Goal: Transaction & Acquisition: Book appointment/travel/reservation

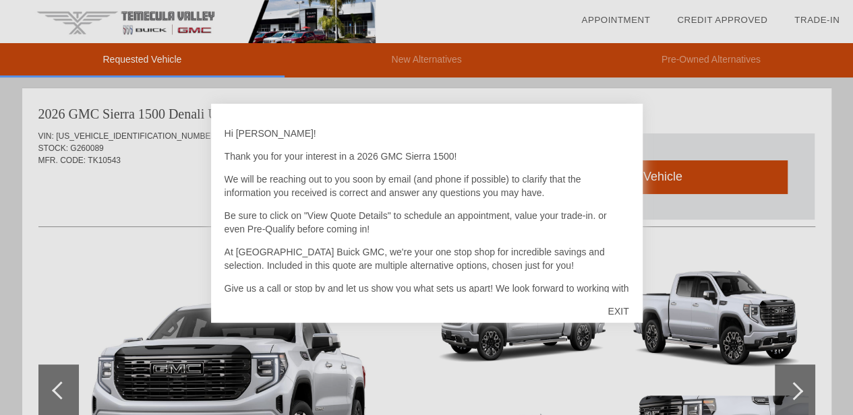
scroll to position [49, 0]
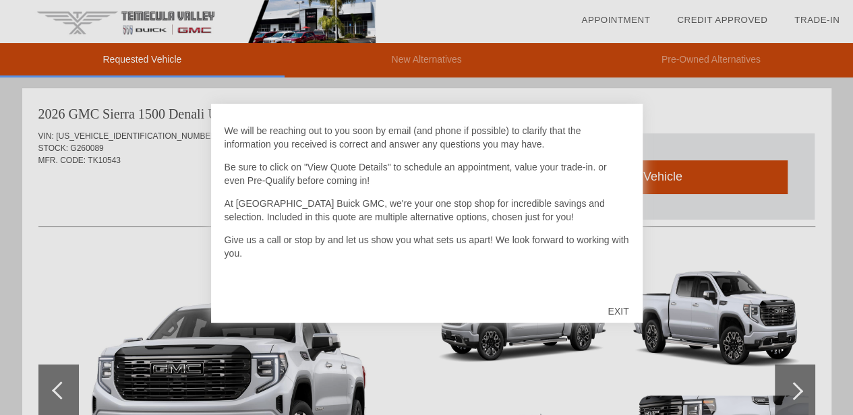
click at [615, 309] on div "EXIT" at bounding box center [618, 311] width 48 height 40
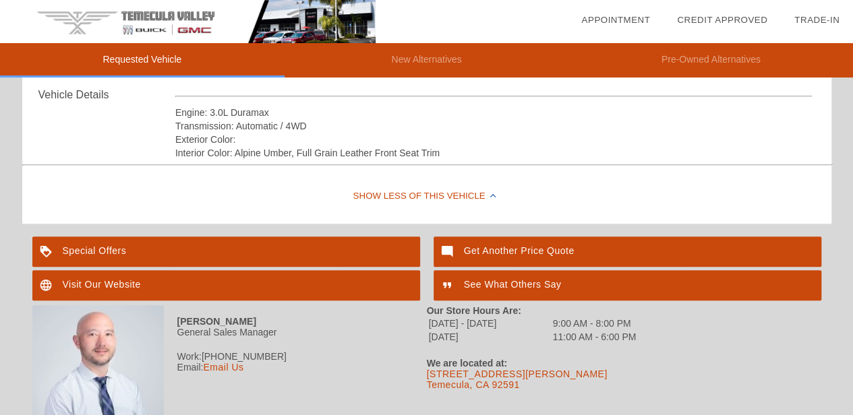
scroll to position [458, 0]
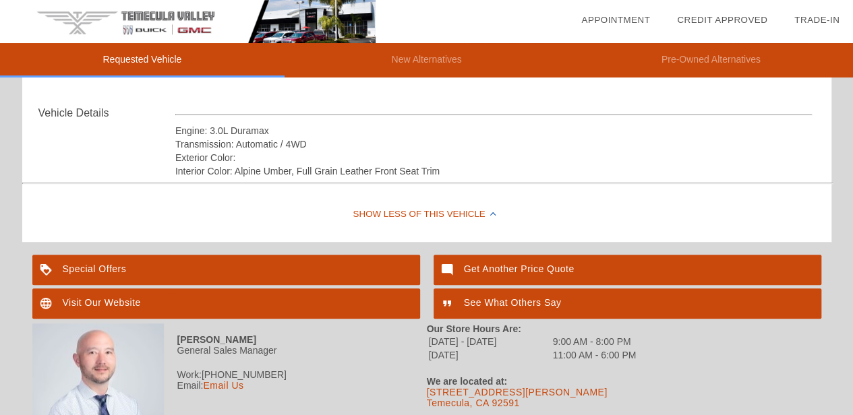
click at [96, 268] on div "Special Offers" at bounding box center [226, 270] width 388 height 30
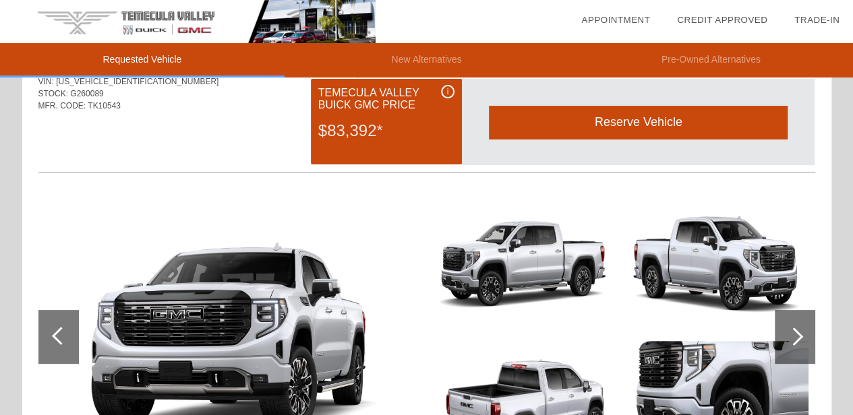
scroll to position [0, 0]
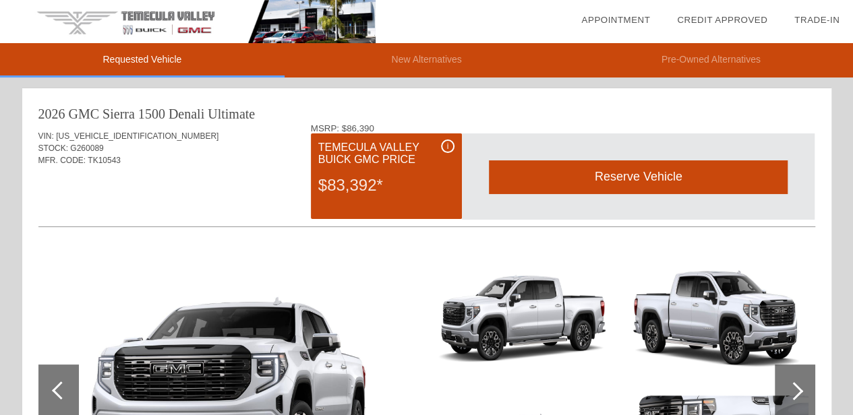
click at [444, 146] on div "i" at bounding box center [447, 146] width 13 height 13
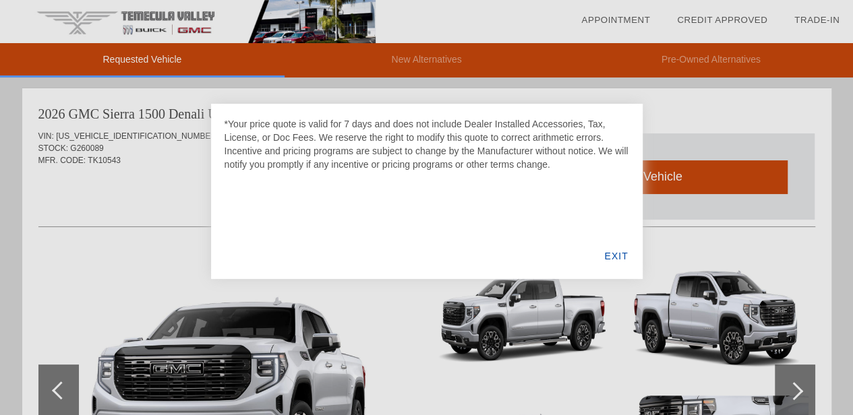
click at [611, 255] on div "EXIT" at bounding box center [616, 256] width 52 height 46
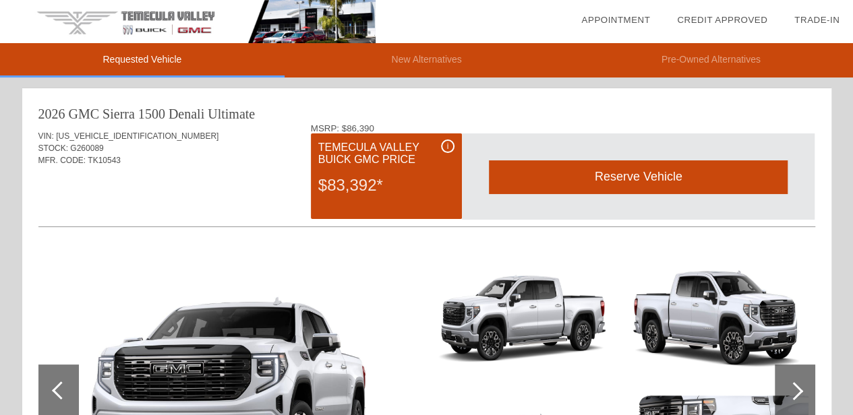
click at [639, 183] on div "Reserve Vehicle" at bounding box center [638, 176] width 299 height 33
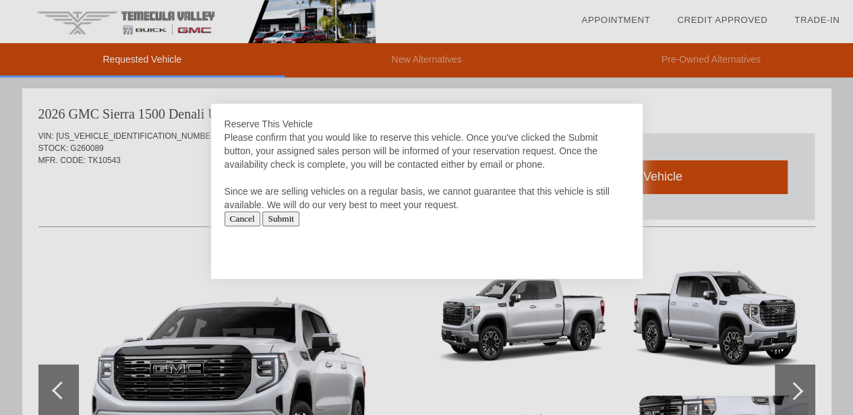
click at [291, 220] on input "Submit" at bounding box center [280, 219] width 37 height 15
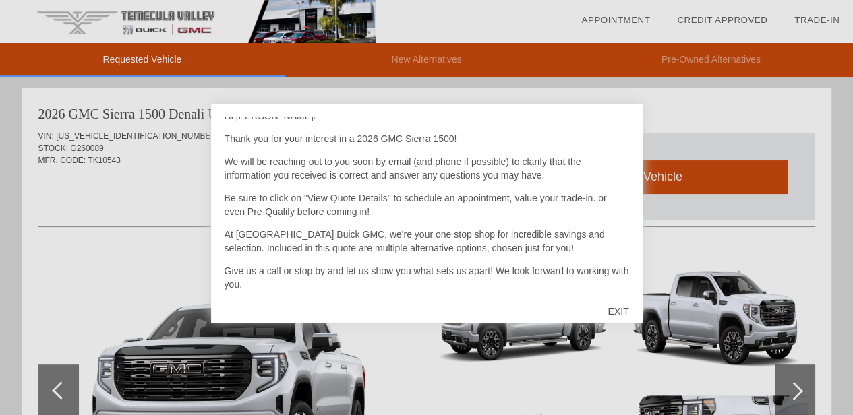
scroll to position [49, 0]
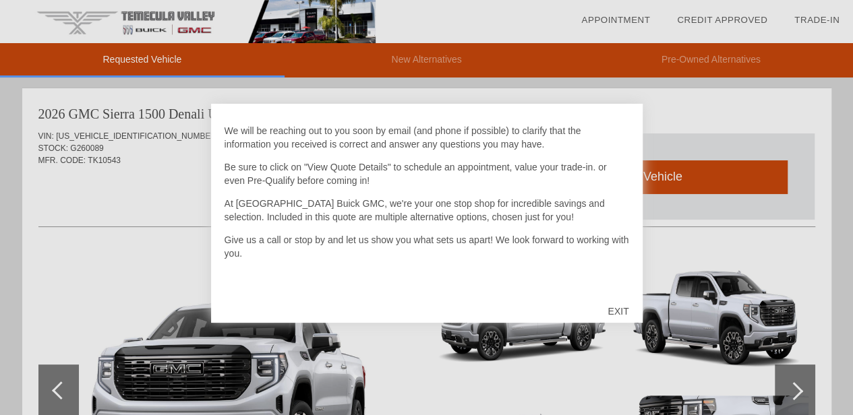
click at [617, 313] on div "EXIT" at bounding box center [618, 311] width 48 height 40
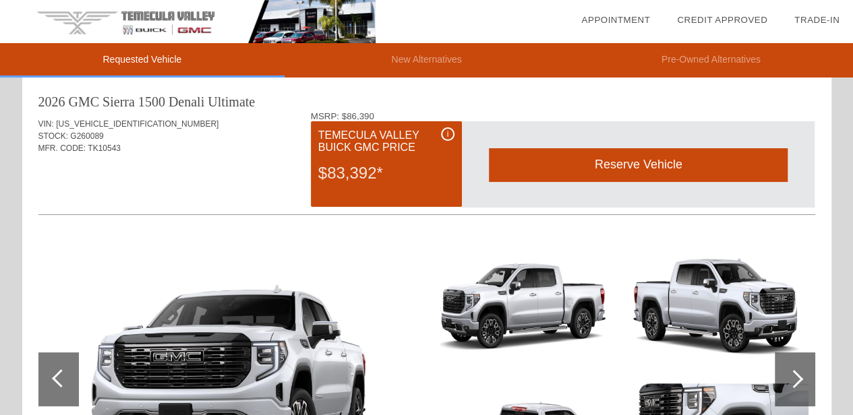
scroll to position [0, 0]
